Goal: Task Accomplishment & Management: Manage account settings

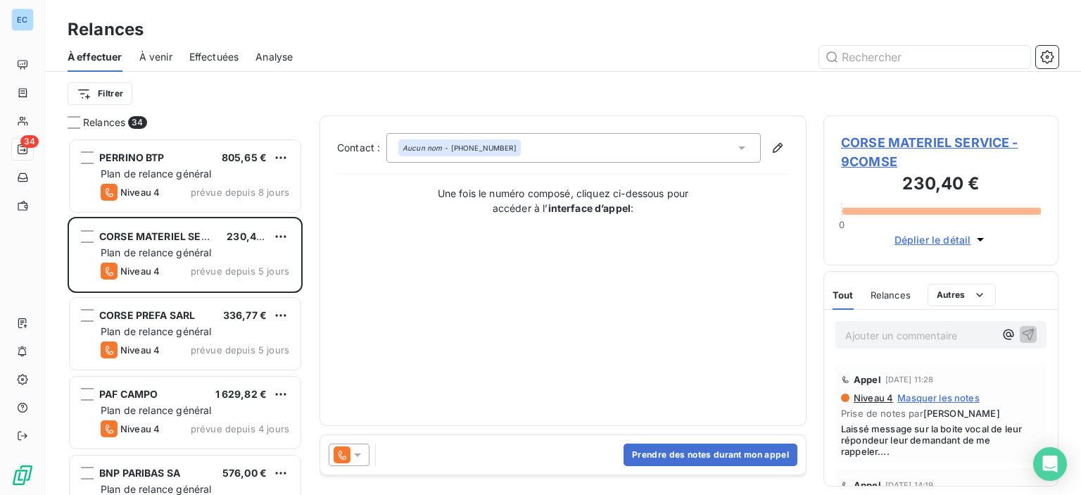
scroll to position [346, 224]
click at [82, 122] on div "Relances 34" at bounding box center [185, 122] width 235 height 14
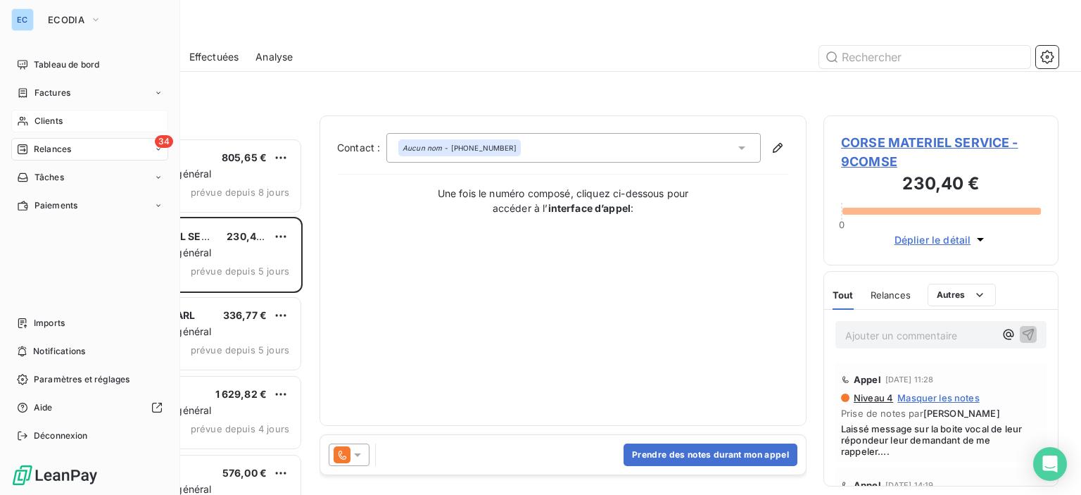
click at [59, 115] on span "Clients" at bounding box center [48, 121] width 28 height 13
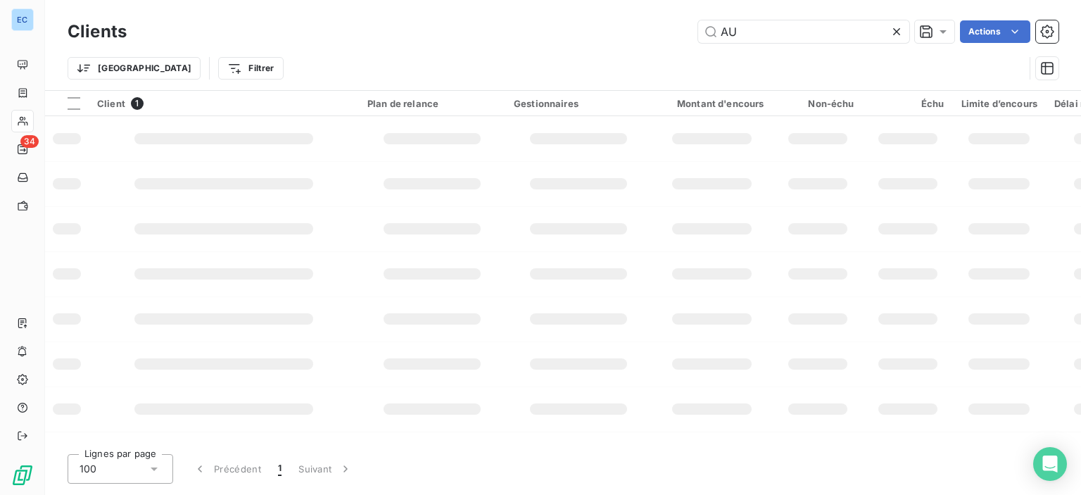
type input "A"
type input "c"
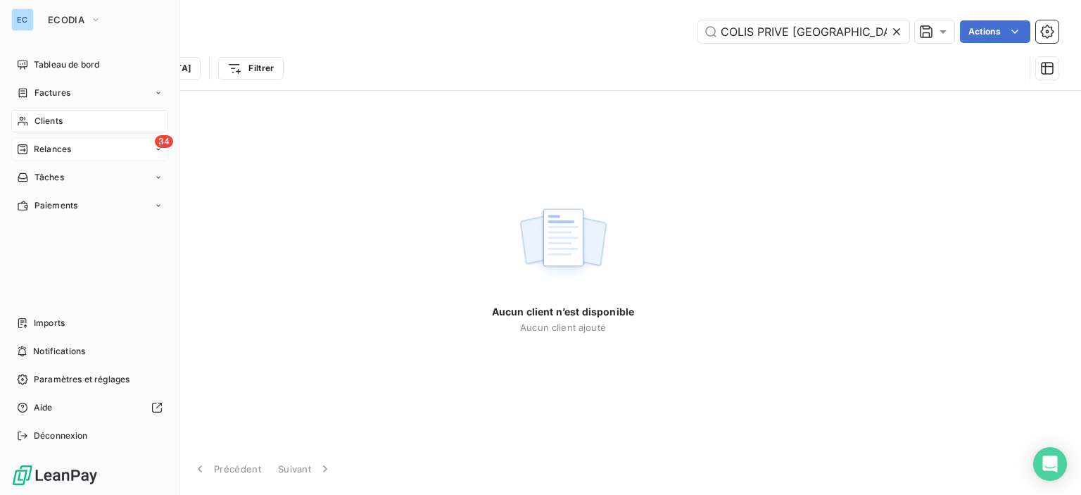
type input "COLIS PRIVE [GEOGRAPHIC_DATA]"
click at [53, 146] on span "Relances" at bounding box center [52, 149] width 37 height 13
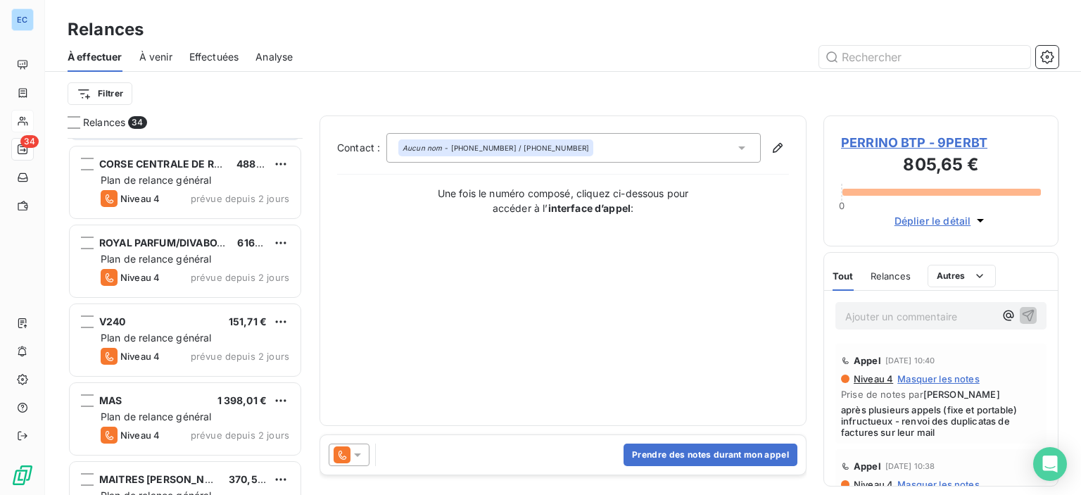
scroll to position [985, 0]
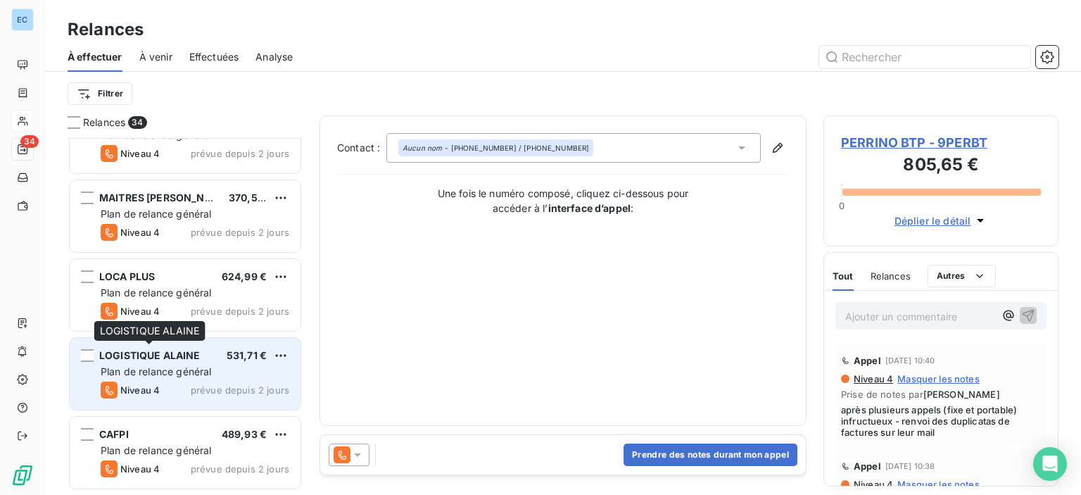
click at [158, 354] on span "LOGISTIQUE ALAINE" at bounding box center [149, 355] width 101 height 12
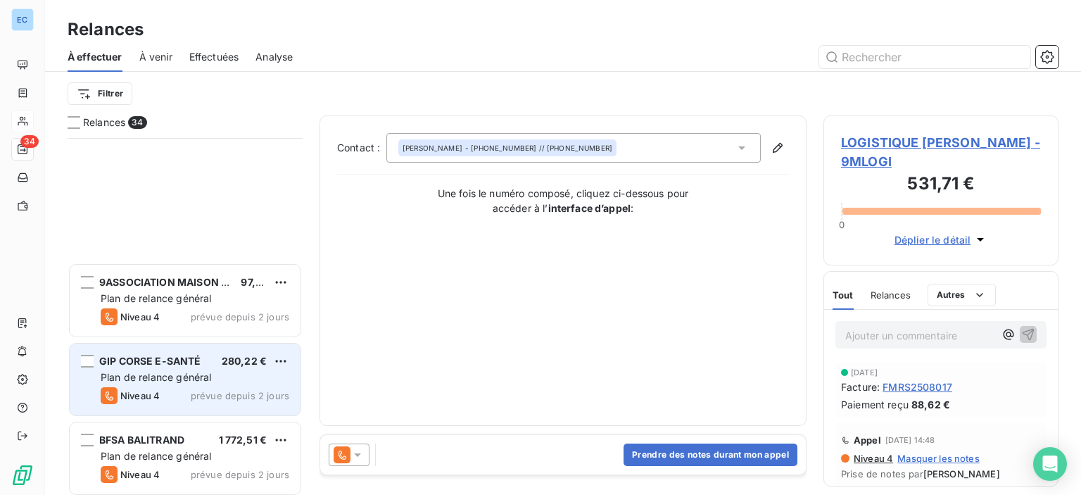
scroll to position [1900, 0]
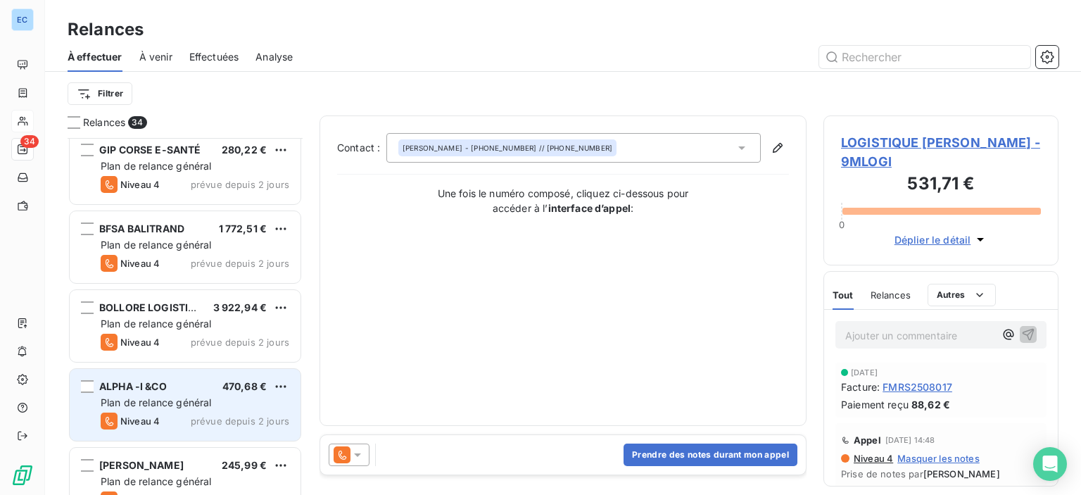
click at [135, 388] on span "ALPHA -I &CO" at bounding box center [133, 386] width 68 height 12
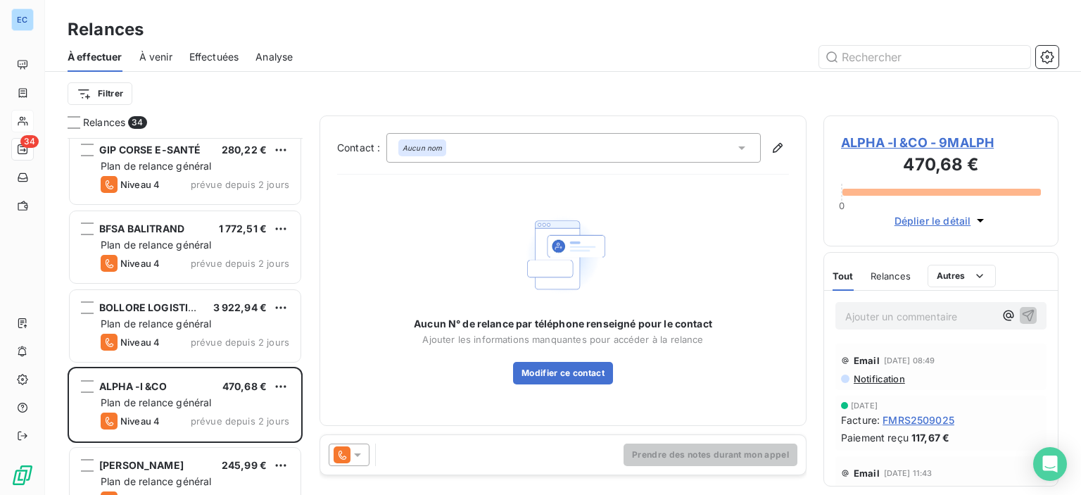
click at [864, 151] on span "ALPHA -I &CO - 9MALPH" at bounding box center [941, 142] width 200 height 19
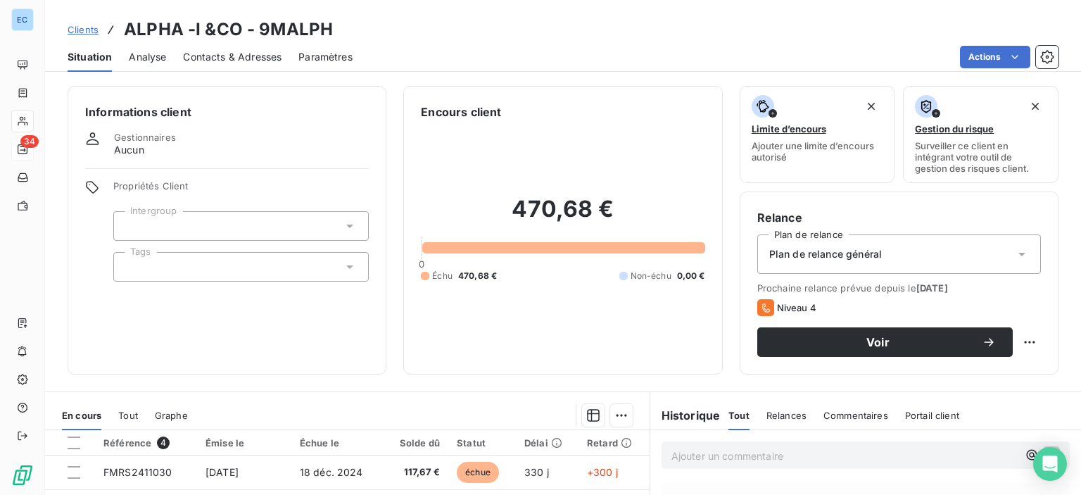
scroll to position [211, 0]
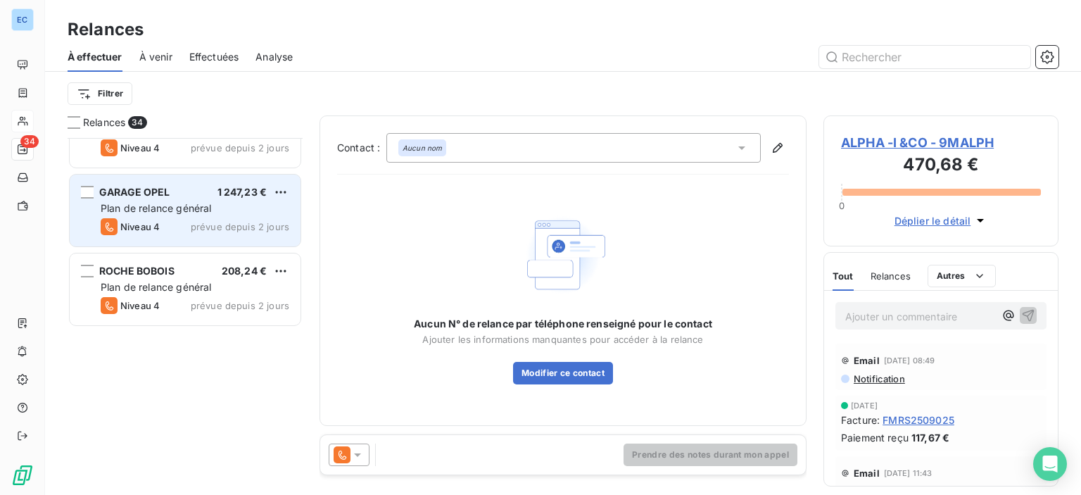
scroll to position [1971, 0]
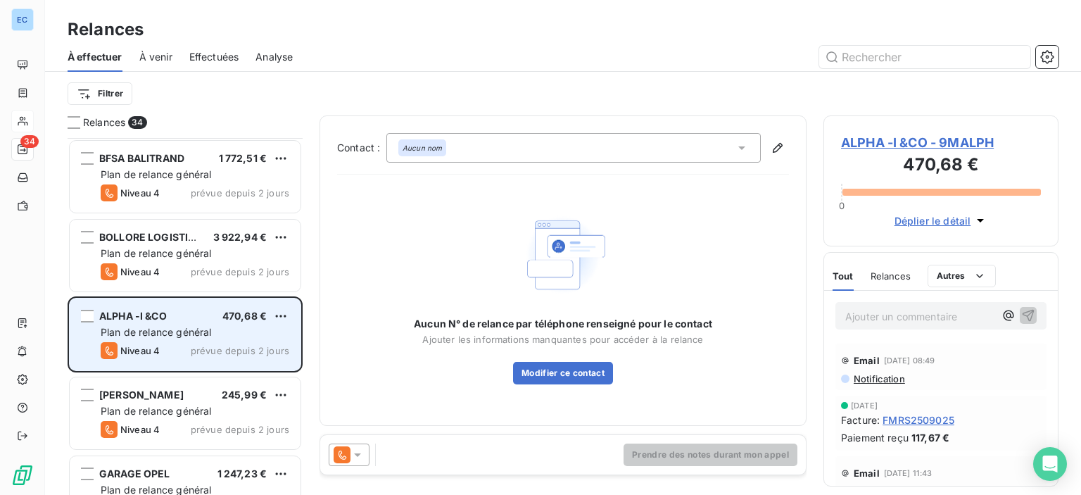
click at [258, 348] on span "prévue depuis 2 jours" at bounding box center [240, 350] width 99 height 11
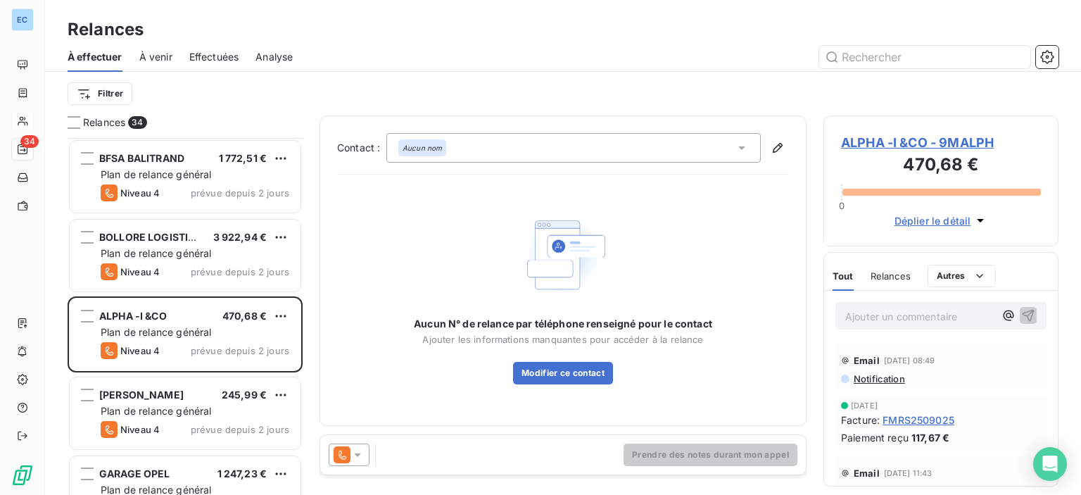
click at [742, 148] on icon at bounding box center [741, 148] width 7 height 4
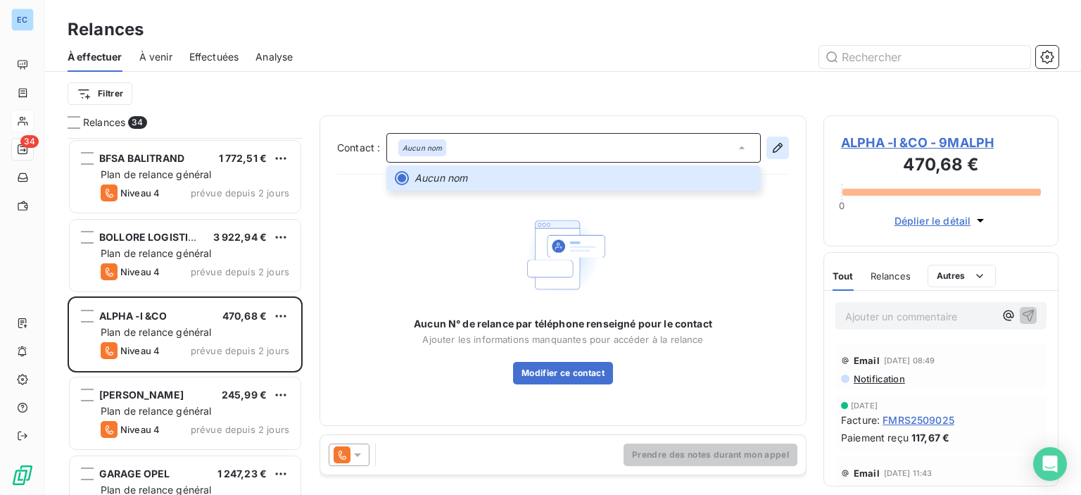
click at [772, 151] on icon "button" at bounding box center [778, 148] width 14 height 14
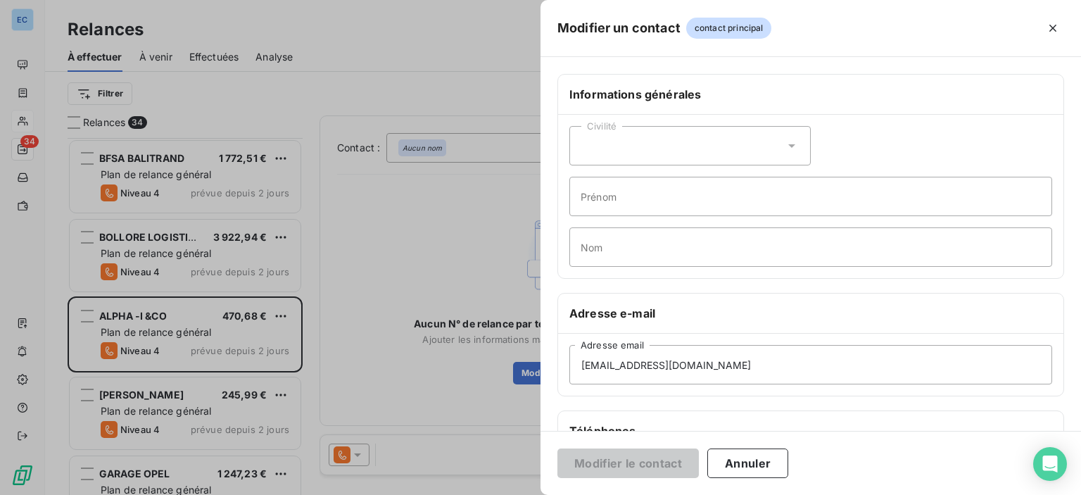
scroll to position [70, 0]
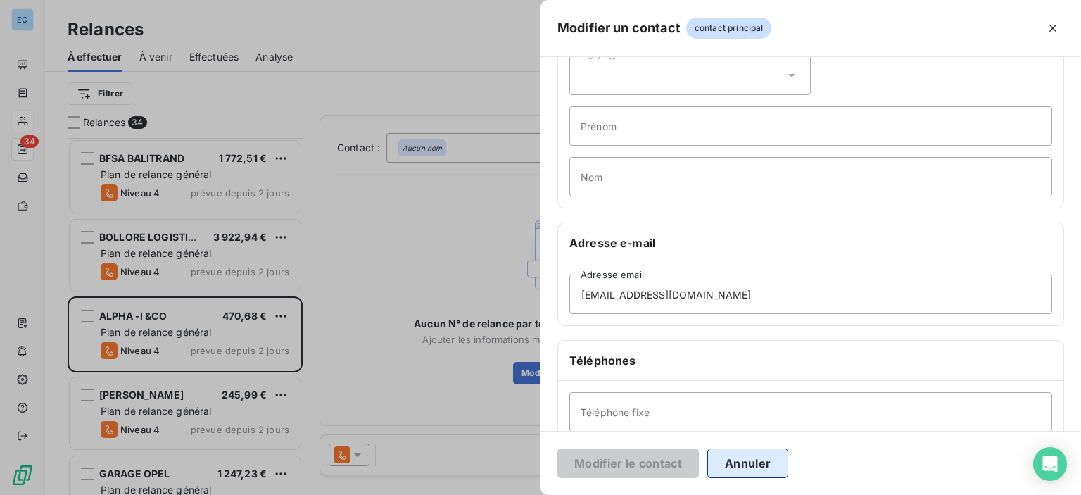
click at [738, 467] on button "Annuler" at bounding box center [747, 463] width 81 height 30
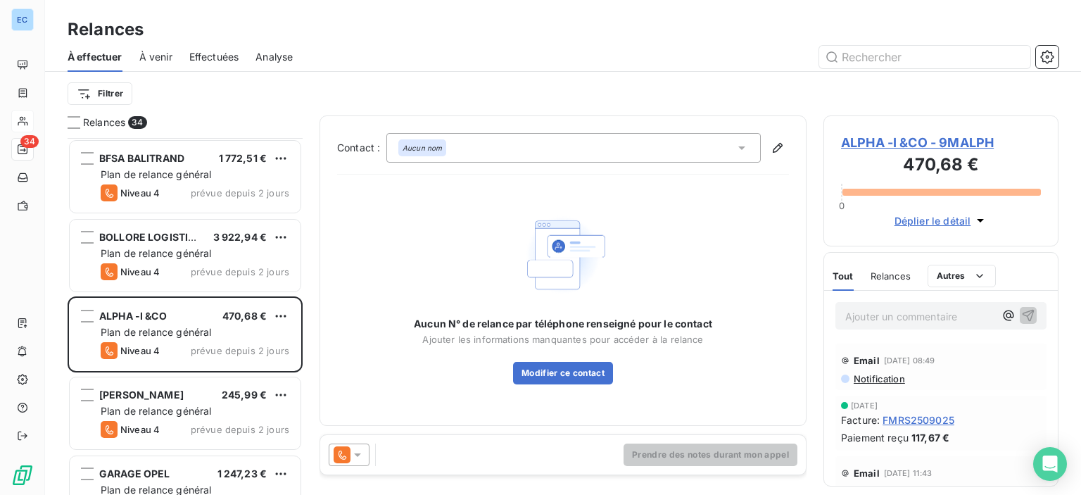
click at [738, 146] on icon at bounding box center [742, 148] width 14 height 14
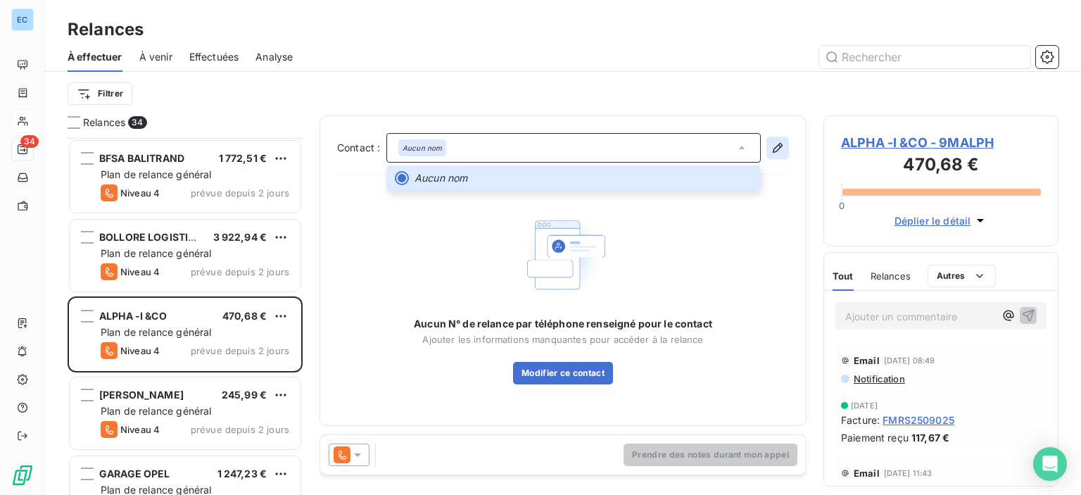
click at [778, 146] on icon "button" at bounding box center [778, 148] width 10 height 10
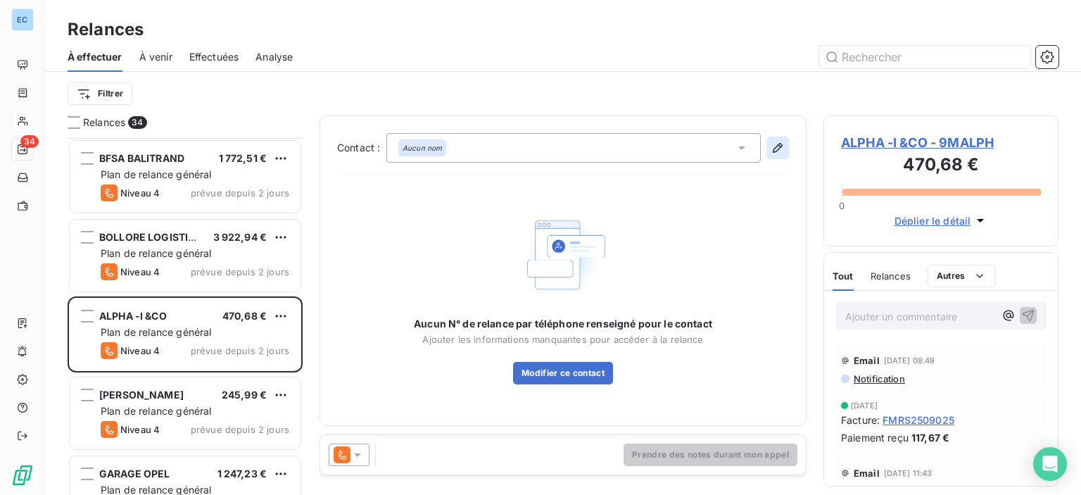
type input "[EMAIL_ADDRESS][DOMAIN_NAME]"
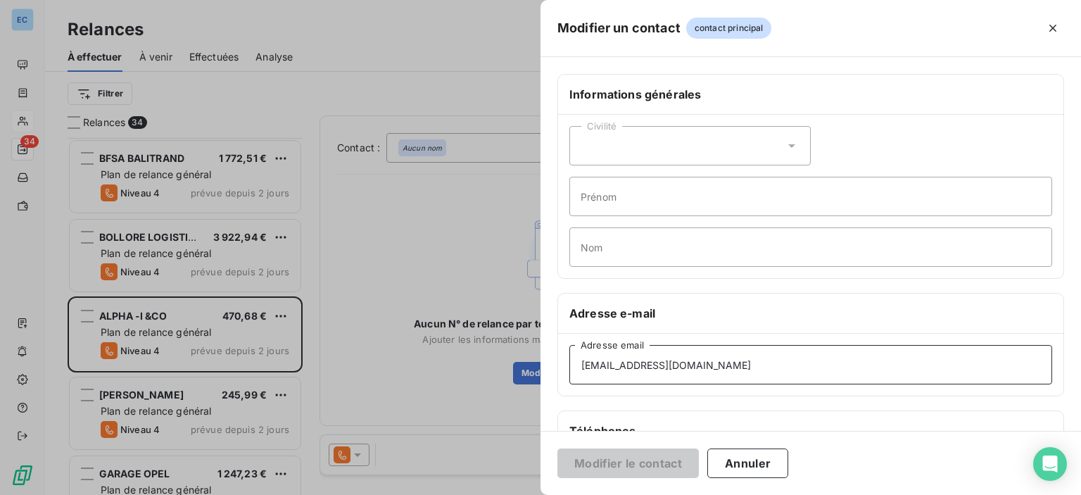
click at [709, 363] on input "[EMAIL_ADDRESS][DOMAIN_NAME]" at bounding box center [810, 364] width 483 height 39
drag, startPoint x: 693, startPoint y: 362, endPoint x: 580, endPoint y: 355, distance: 113.5
click at [580, 355] on input "[EMAIL_ADDRESS][DOMAIN_NAME]" at bounding box center [810, 364] width 483 height 39
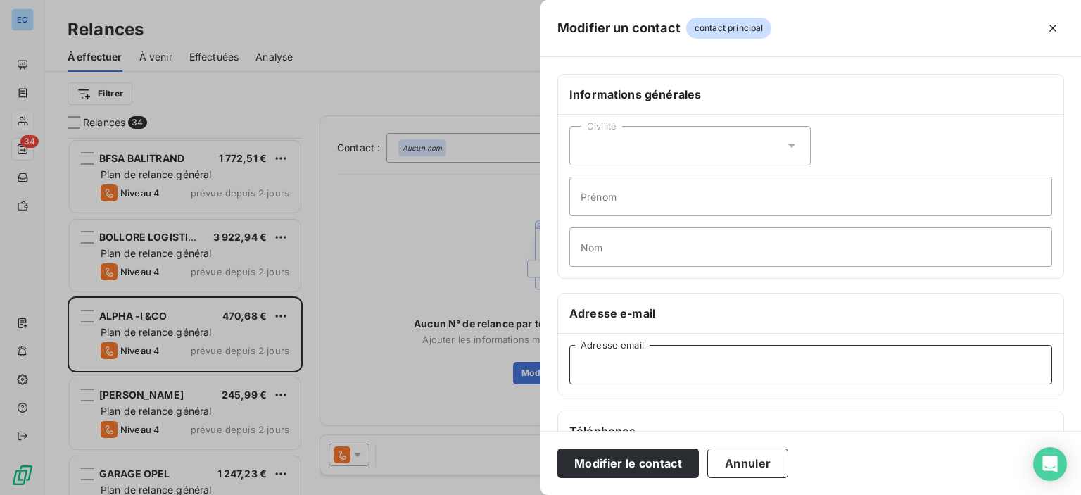
click at [602, 371] on input "Adresse email" at bounding box center [810, 364] width 483 height 39
paste input "[EMAIL_ADDRESS][DOMAIN_NAME]"
type input "[EMAIL_ADDRESS][DOMAIN_NAME]"
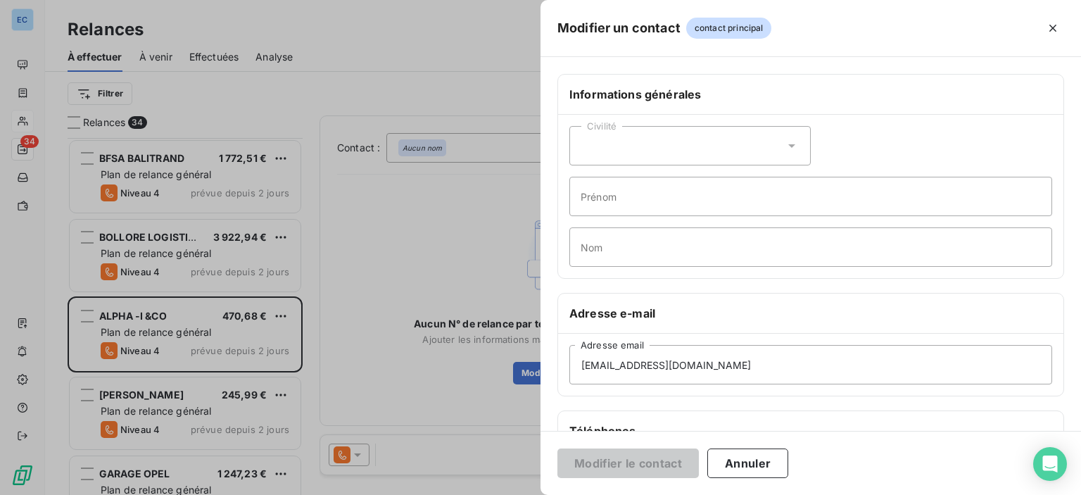
click at [694, 412] on div "Téléphones" at bounding box center [810, 431] width 505 height 40
click at [742, 466] on button "Annuler" at bounding box center [747, 463] width 81 height 30
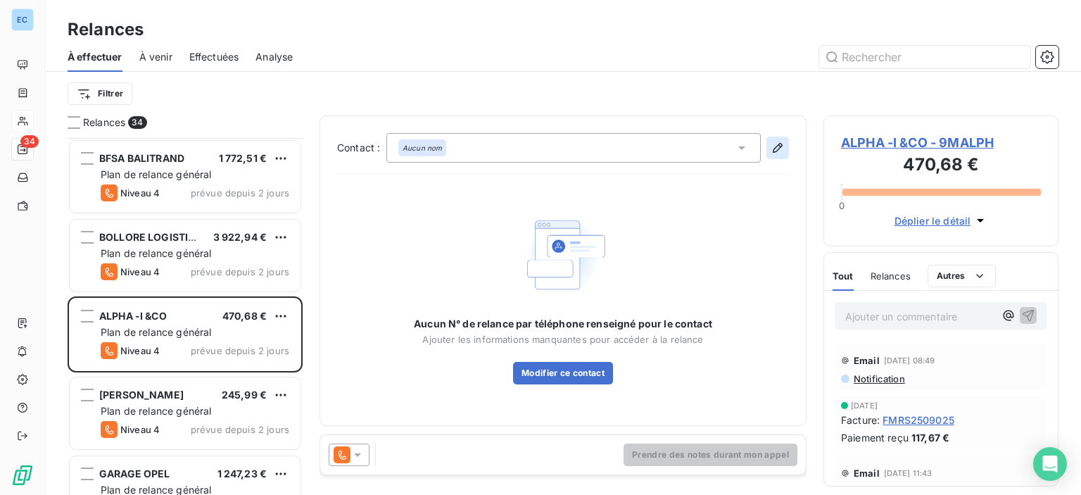
click at [778, 151] on icon "button" at bounding box center [778, 148] width 14 height 14
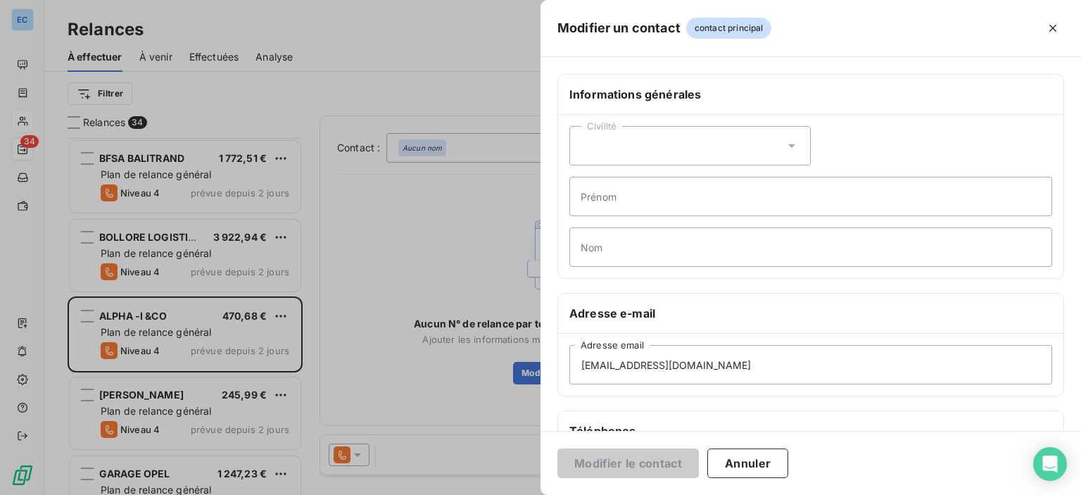
scroll to position [265, 0]
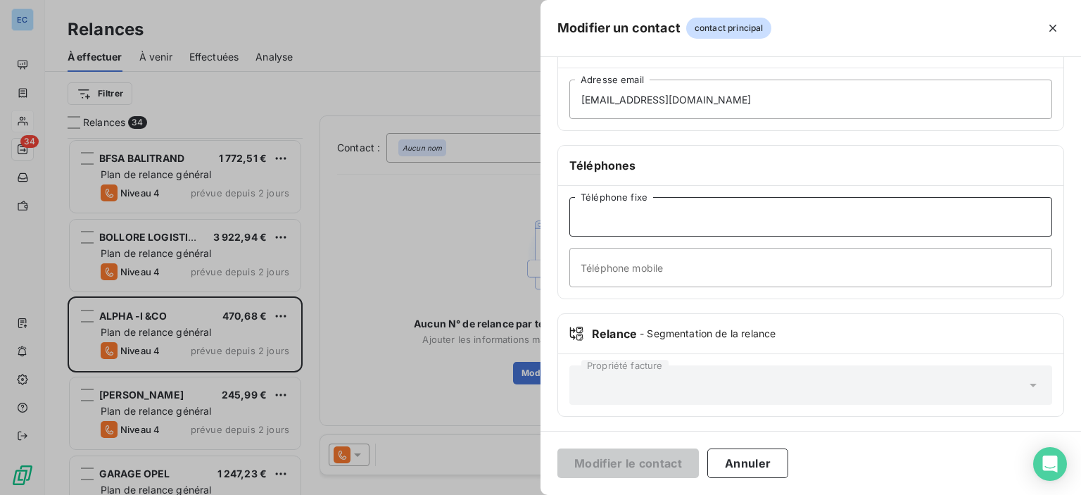
click at [591, 216] on input "Téléphone fixe" at bounding box center [810, 216] width 483 height 39
paste input "0442513130"
type input "0442513130"
click at [597, 461] on button "Modifier le contact" at bounding box center [627, 463] width 141 height 30
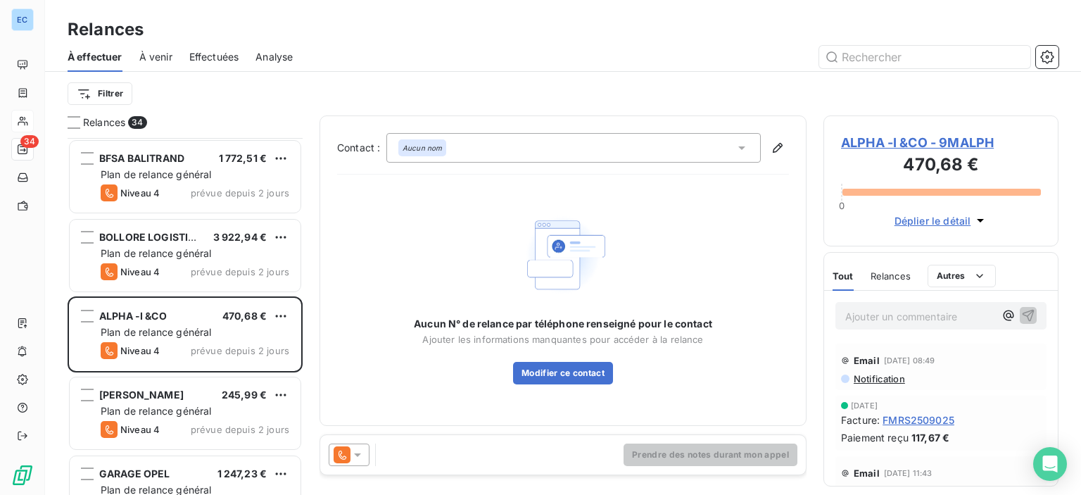
click at [875, 142] on span "ALPHA -I &CO - 9MALPH" at bounding box center [941, 142] width 200 height 19
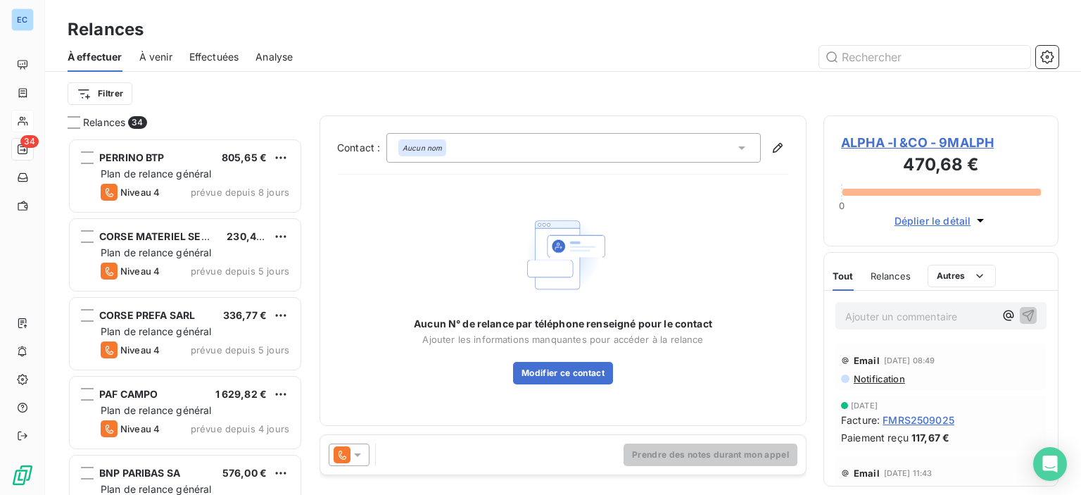
scroll to position [346, 224]
click at [407, 143] on em "Aucun nom" at bounding box center [422, 148] width 39 height 10
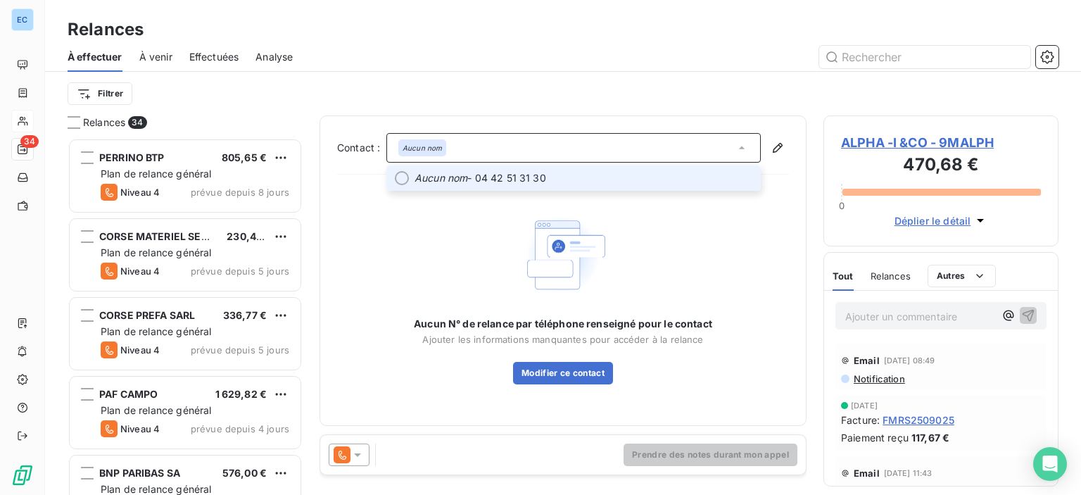
click at [410, 179] on li "Aucun nom - 04 42 51 31 30" at bounding box center [573, 177] width 374 height 25
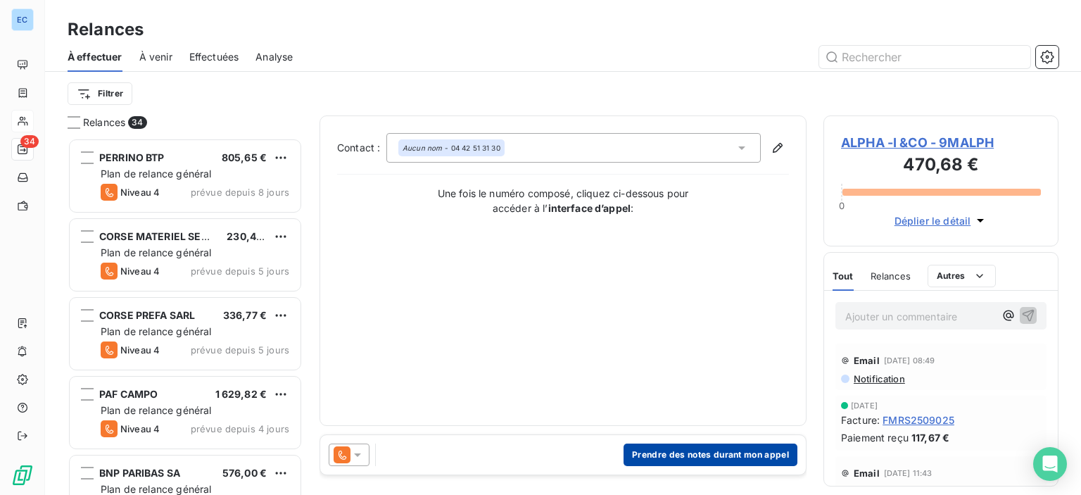
click at [666, 462] on button "Prendre des notes durant mon appel" at bounding box center [711, 454] width 174 height 23
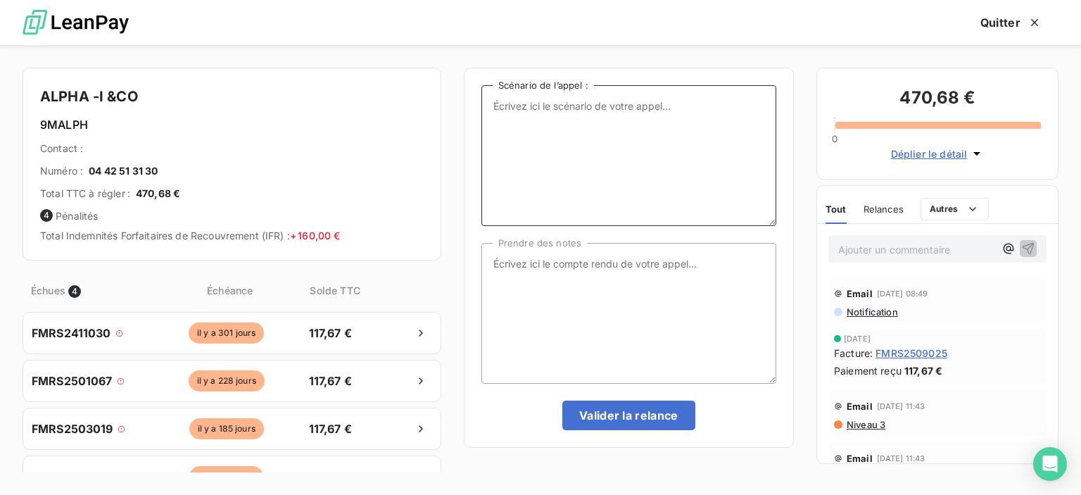
click at [548, 137] on textarea "Scénario de l’appel :" at bounding box center [628, 155] width 295 height 141
type textarea "factures impayées"
click at [524, 270] on textarea "Prendre des notes" at bounding box center [628, 313] width 295 height 141
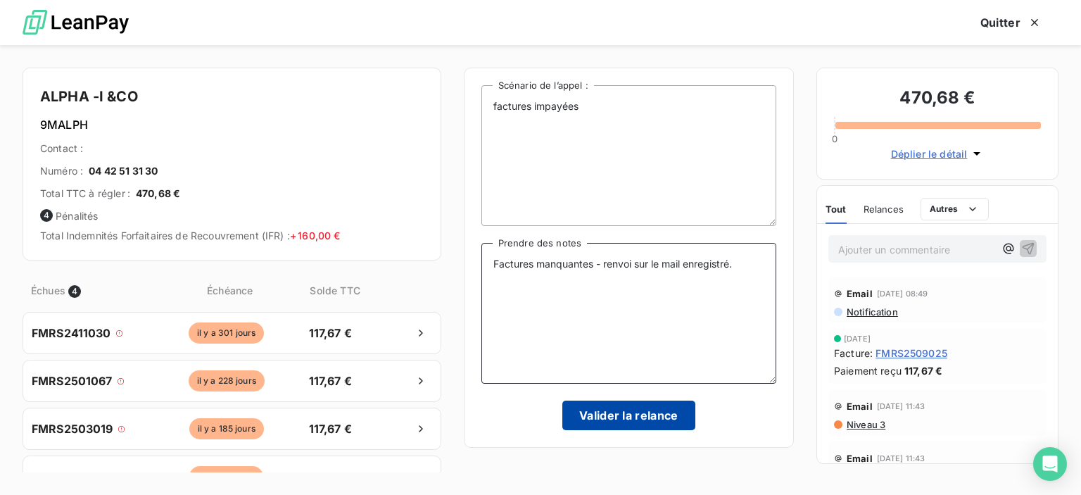
type textarea "Factures manquantes - renvoi sur le mail enregistré."
click at [649, 413] on button "Valider la relance" at bounding box center [628, 415] width 133 height 30
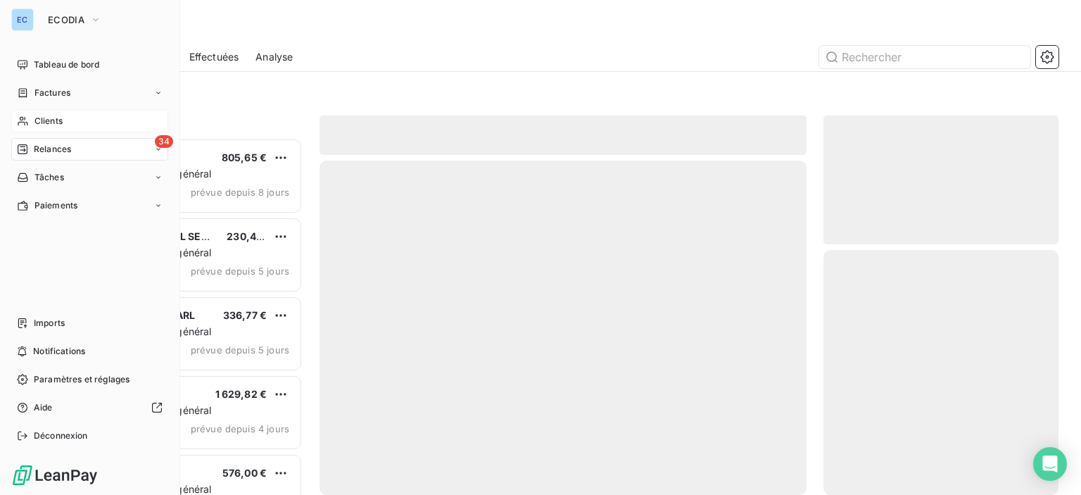
click at [165, 137] on span "34" at bounding box center [164, 141] width 18 height 13
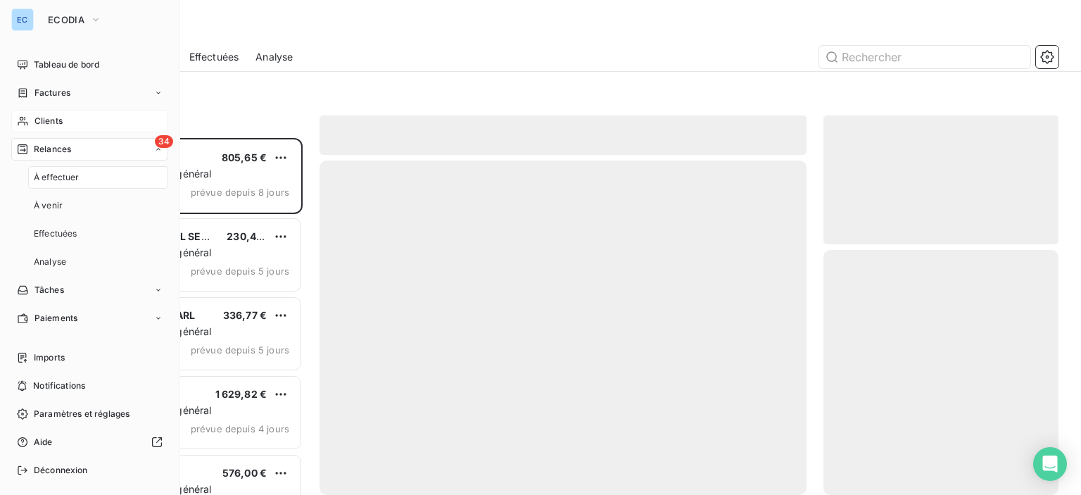
click at [53, 140] on div "34 Relances" at bounding box center [89, 149] width 157 height 23
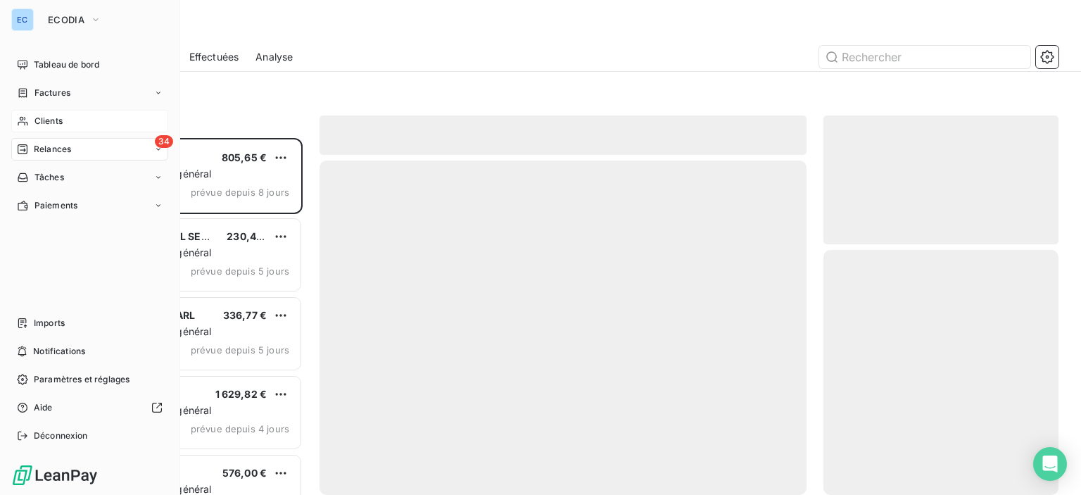
click at [47, 151] on span "Relances" at bounding box center [52, 149] width 37 height 13
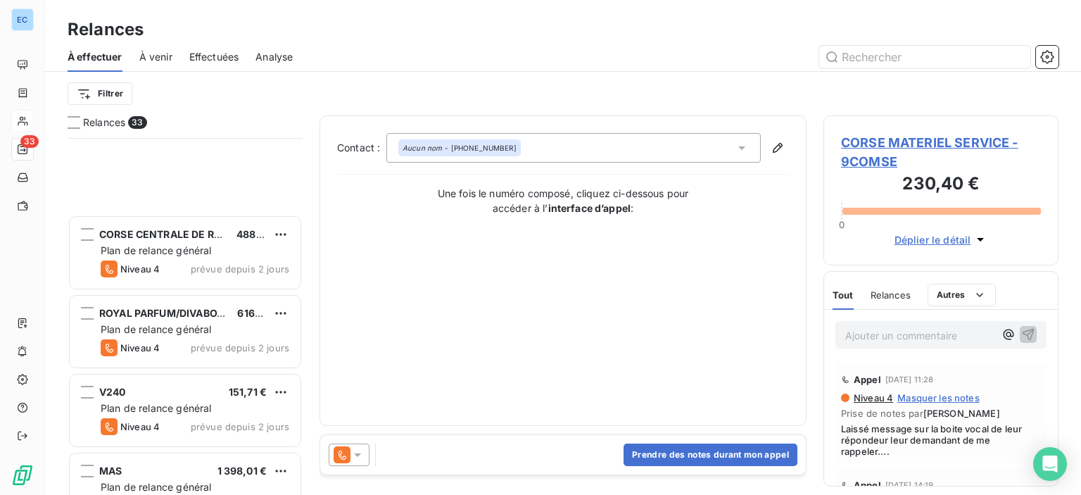
scroll to position [985, 0]
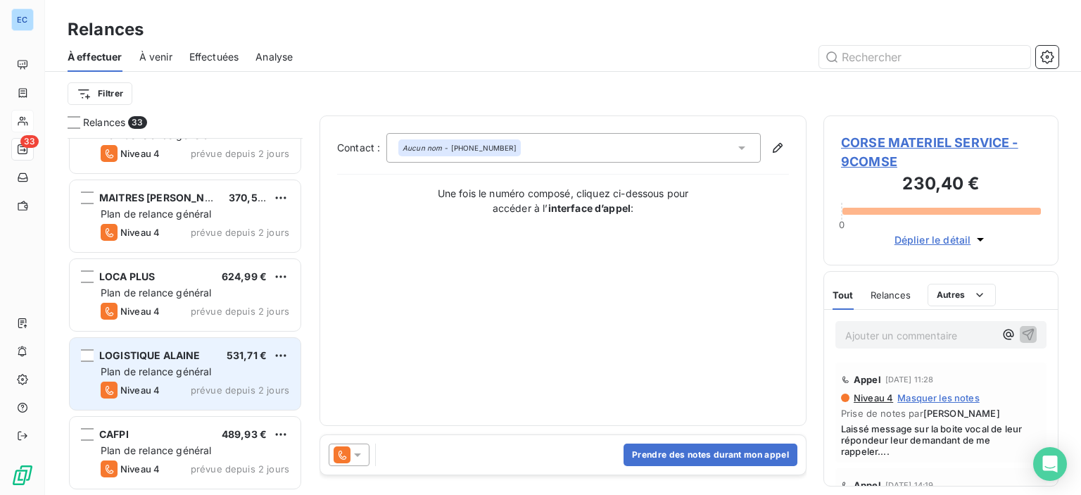
click at [158, 349] on span "LOGISTIQUE ALAINE" at bounding box center [149, 355] width 101 height 12
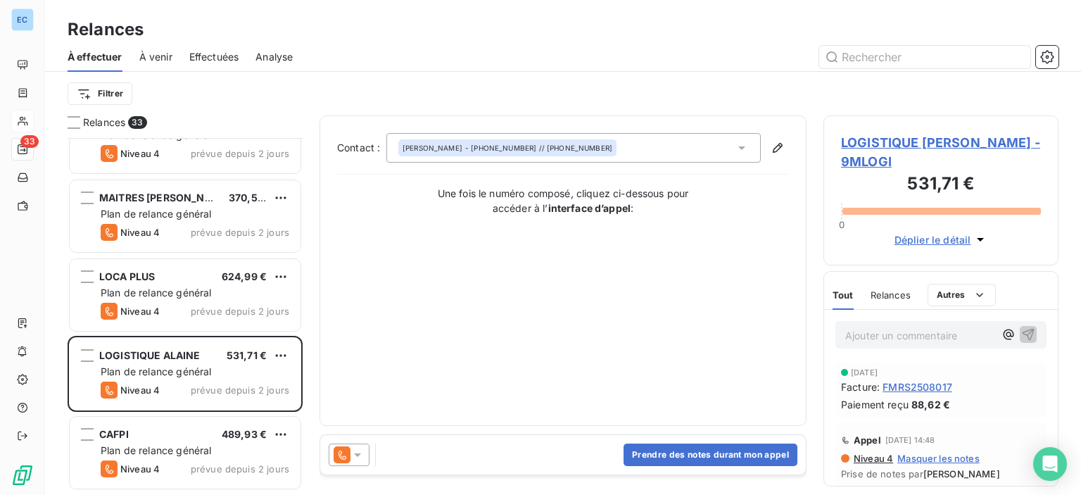
click at [901, 138] on span "LOGISTIQUE [PERSON_NAME] - 9MLOGI" at bounding box center [941, 152] width 200 height 38
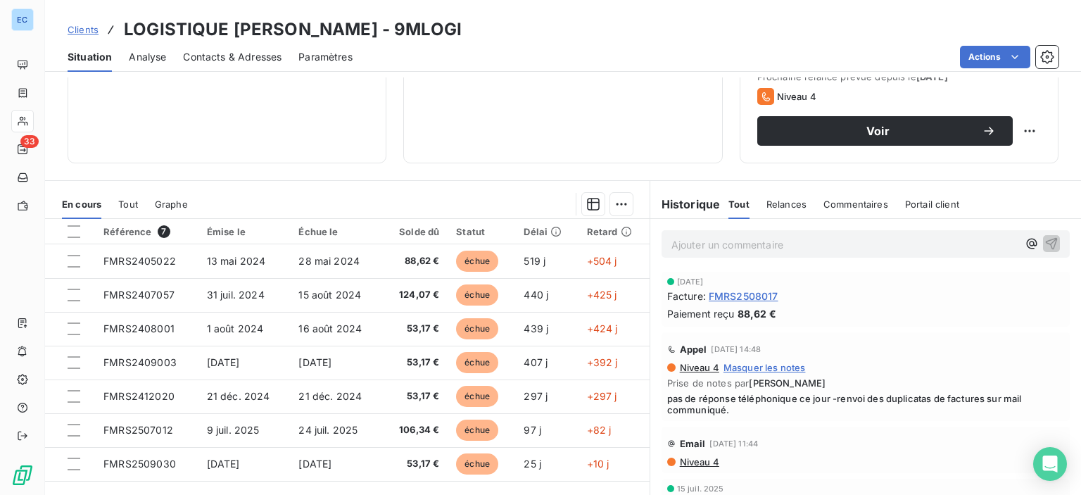
scroll to position [248, 0]
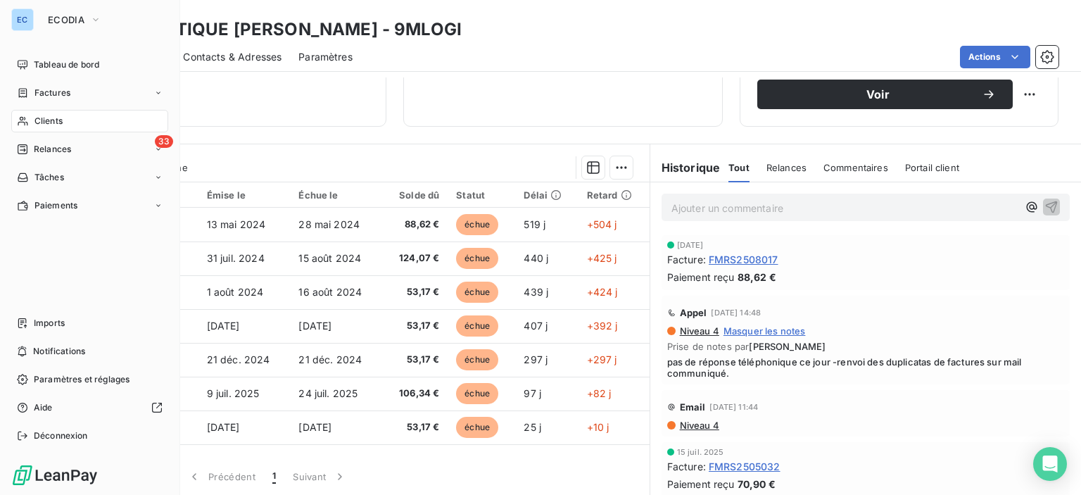
click at [42, 122] on span "Clients" at bounding box center [48, 121] width 28 height 13
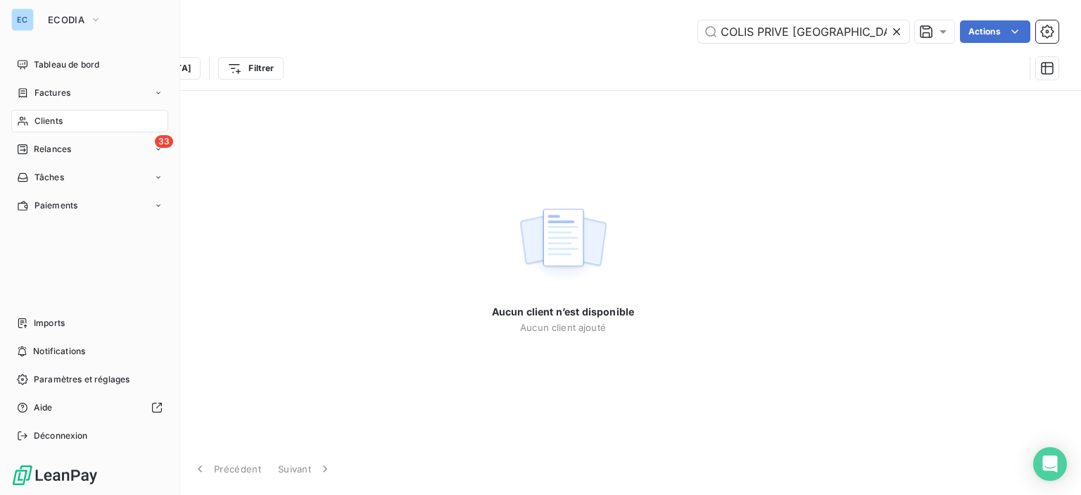
click at [39, 153] on span "Relances" at bounding box center [52, 149] width 37 height 13
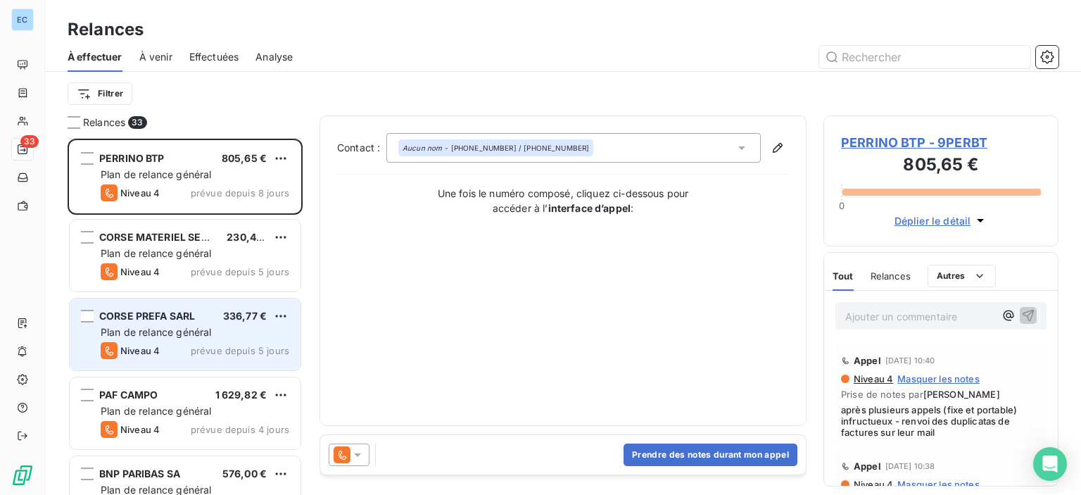
scroll to position [141, 0]
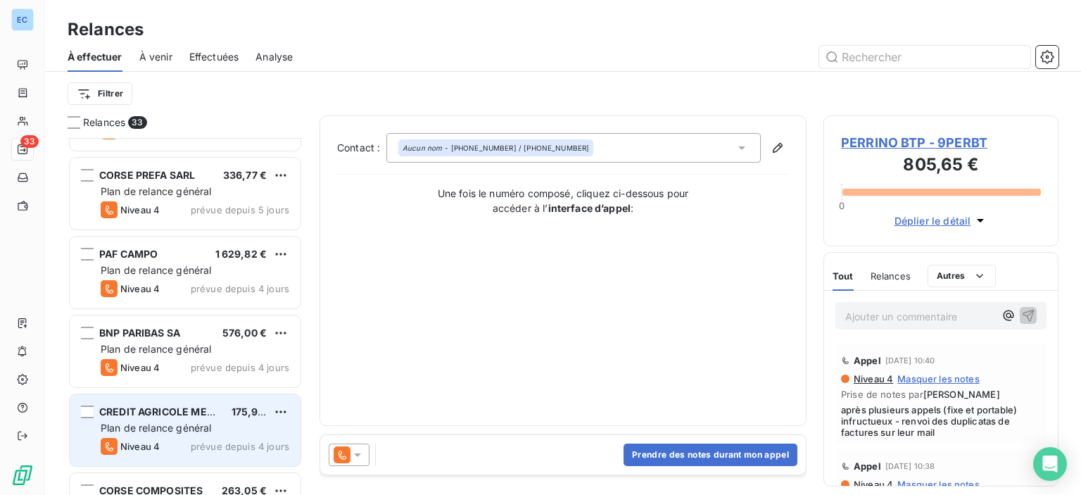
click at [150, 407] on span "CREDIT AGRICOLE MEZZAVIA" at bounding box center [171, 411] width 144 height 12
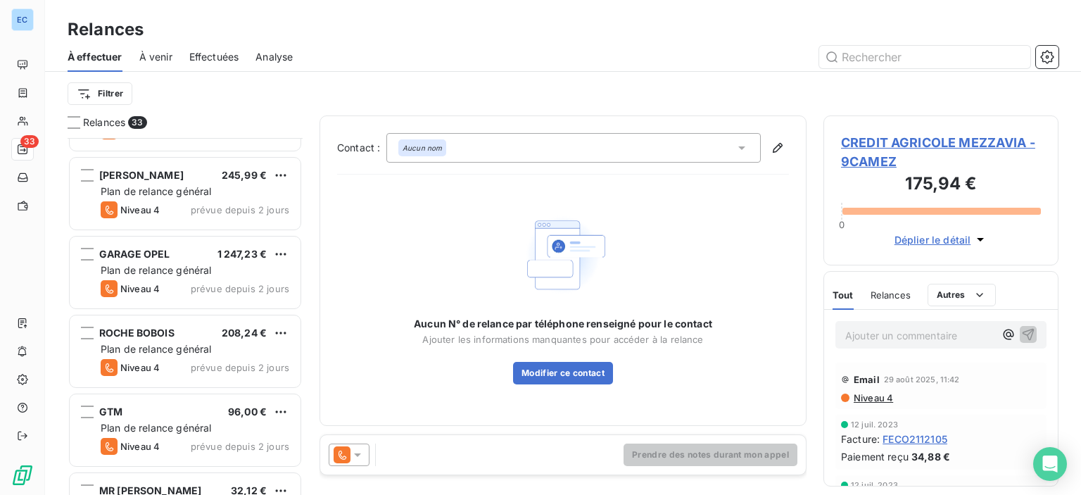
scroll to position [2244, 0]
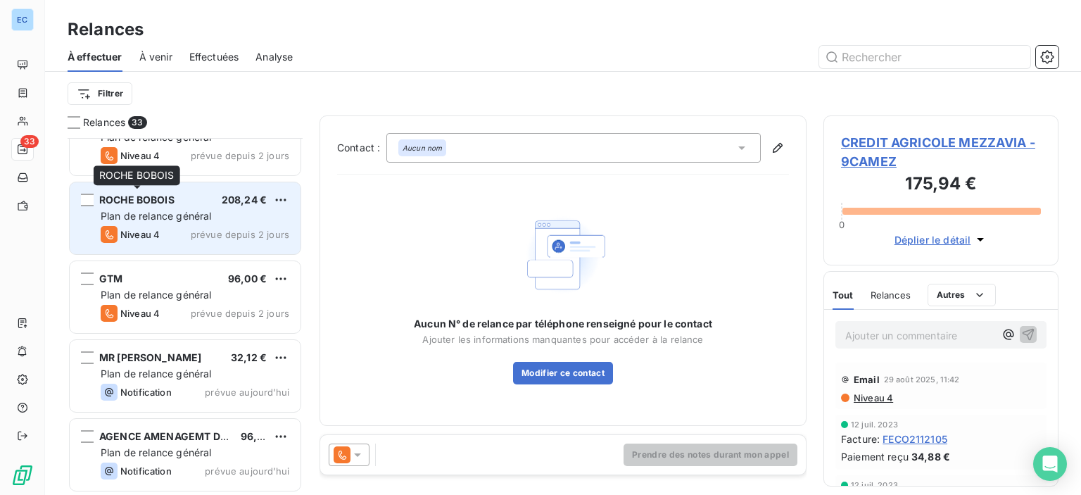
click at [167, 204] on span "ROCHE BOBOIS" at bounding box center [136, 200] width 75 height 12
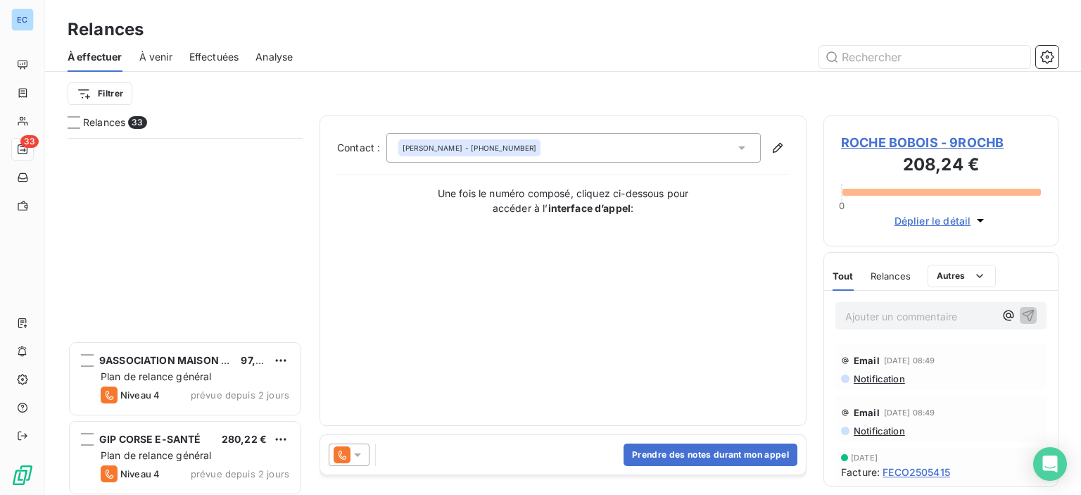
scroll to position [1892, 0]
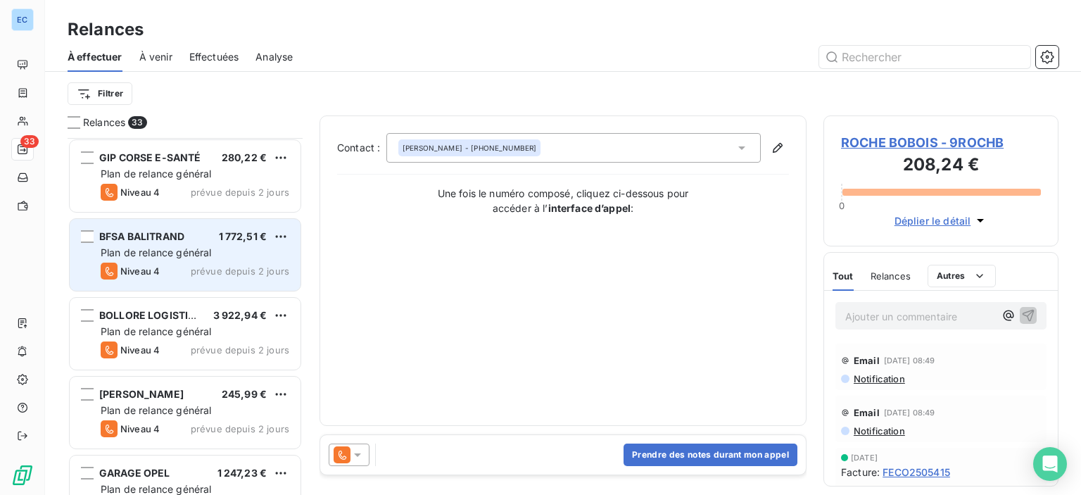
click at [146, 236] on span "BFSA BALITRAND" at bounding box center [141, 236] width 85 height 12
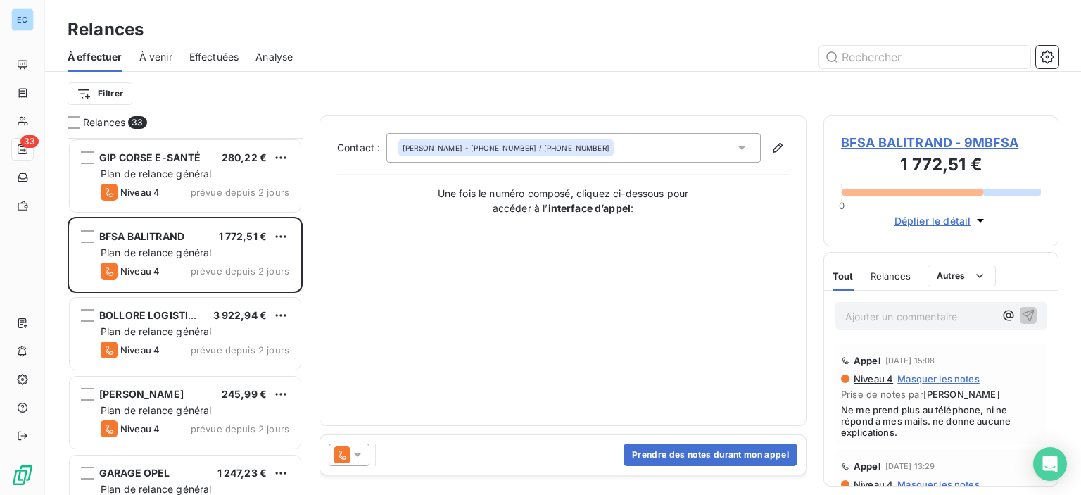
click at [869, 144] on span "BFSA BALITRAND - 9MBFSA" at bounding box center [941, 142] width 200 height 19
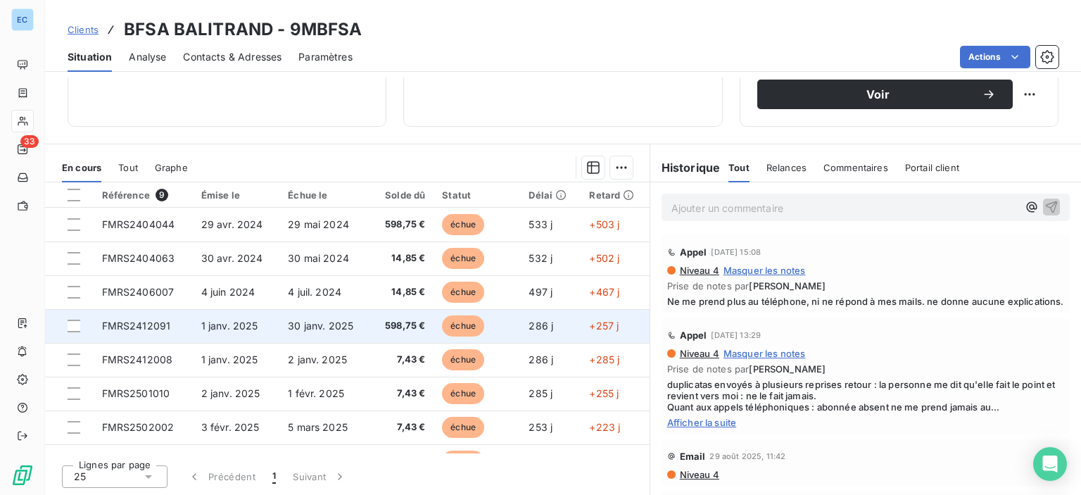
scroll to position [58, 0]
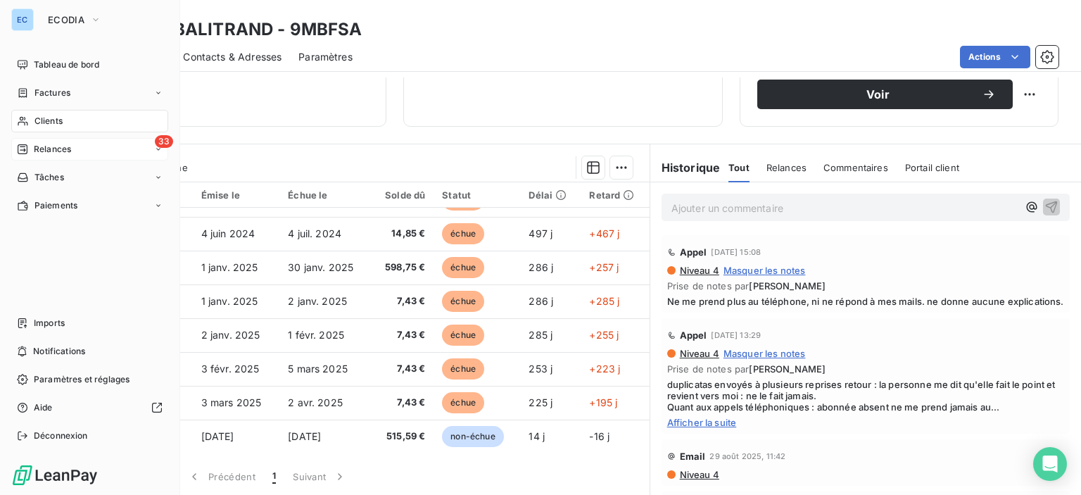
click at [50, 139] on div "33 Relances" at bounding box center [89, 149] width 157 height 23
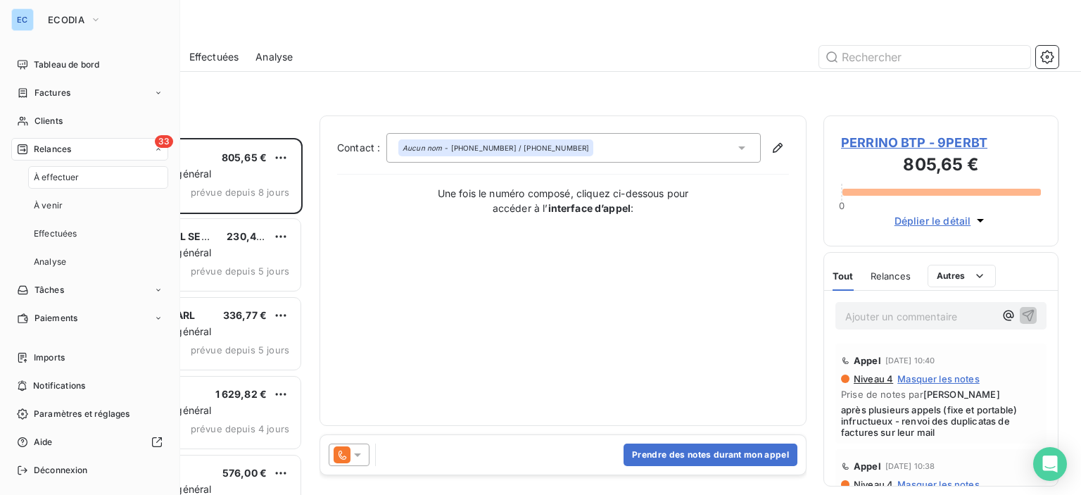
scroll to position [346, 224]
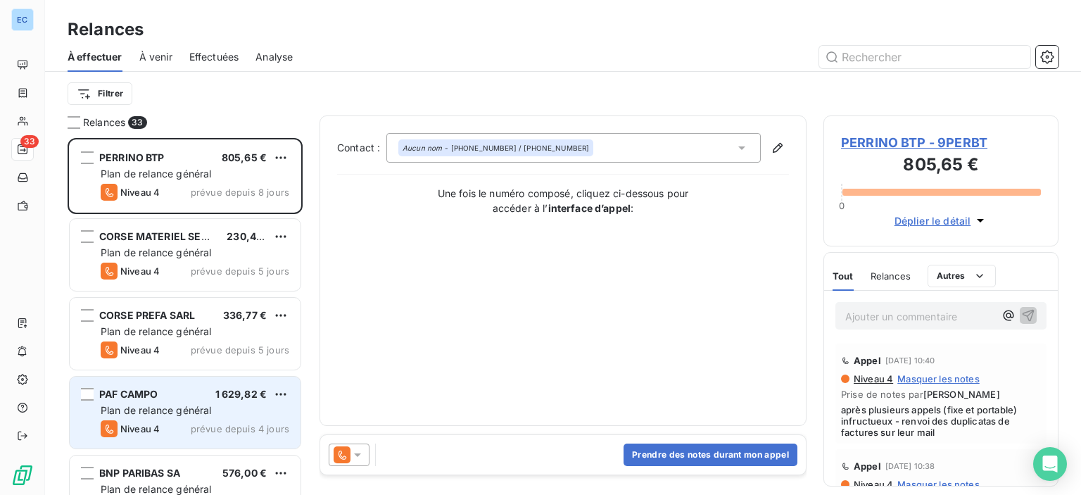
click at [144, 399] on span "PAF CAMPO" at bounding box center [128, 394] width 58 height 12
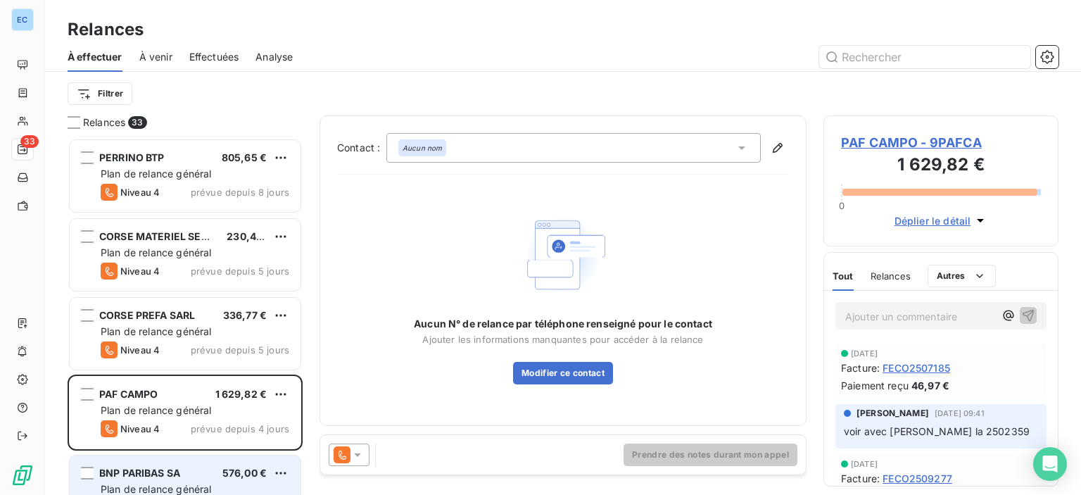
click at [152, 467] on span "BNP PARIBAS SA" at bounding box center [139, 473] width 81 height 12
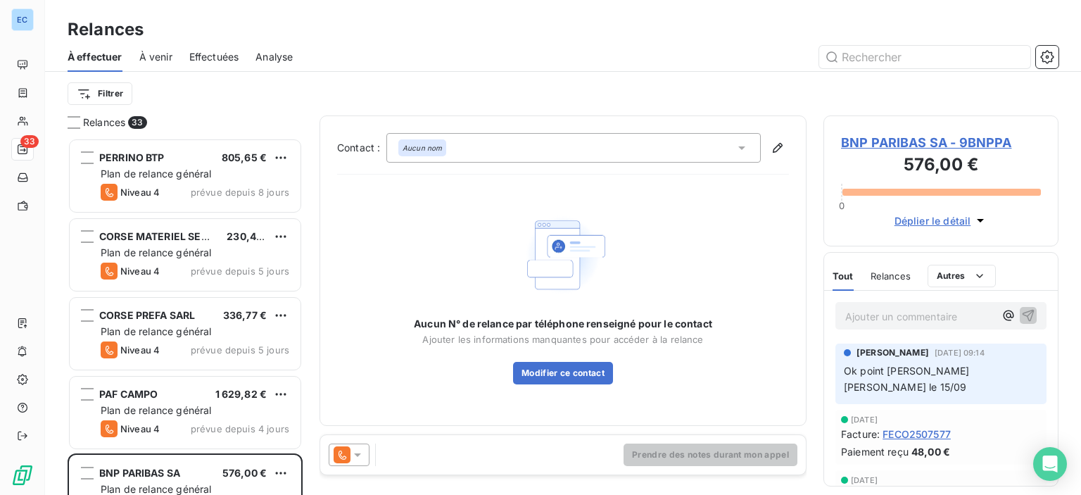
click at [899, 139] on span "BNP PARIBAS SA - 9BNPPA" at bounding box center [941, 142] width 200 height 19
